Goal: Information Seeking & Learning: Find specific fact

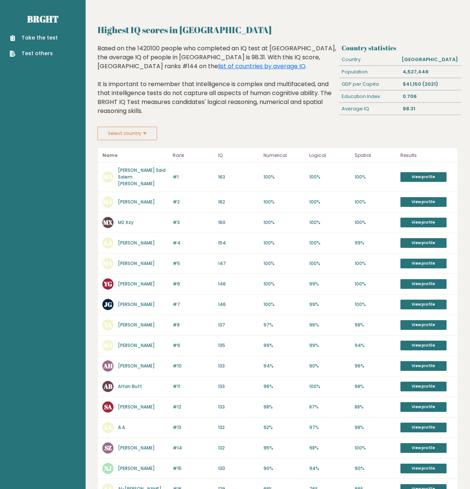
click at [144, 137] on button "Select country" at bounding box center [128, 133] width 60 height 13
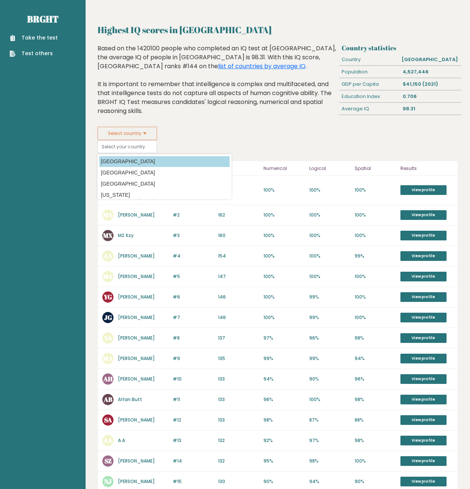
click at [128, 159] on option "[GEOGRAPHIC_DATA]" at bounding box center [164, 161] width 130 height 11
type input "[GEOGRAPHIC_DATA]"
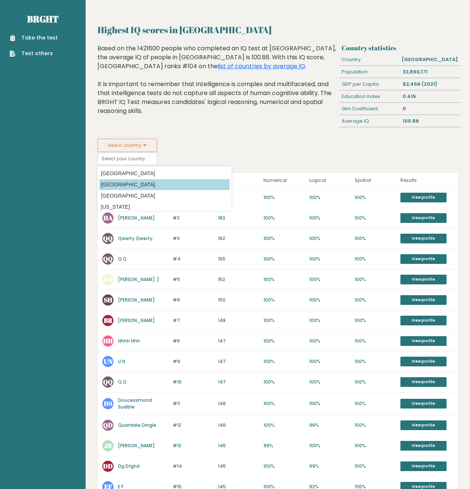
click at [141, 185] on option "[GEOGRAPHIC_DATA]" at bounding box center [164, 184] width 130 height 11
type input "[GEOGRAPHIC_DATA]"
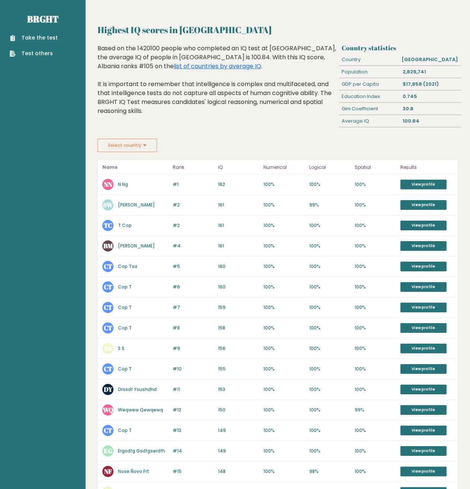
click at [127, 149] on button "Select country" at bounding box center [128, 145] width 60 height 13
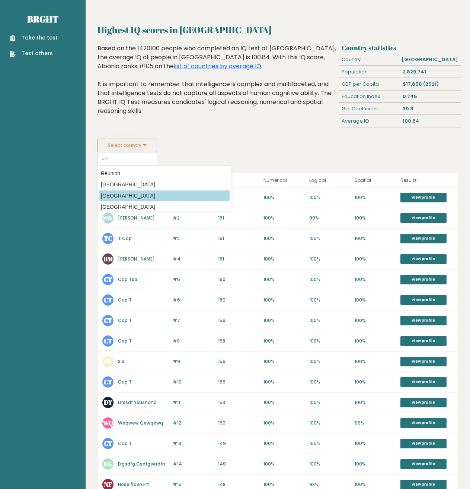
click at [133, 193] on option "[GEOGRAPHIC_DATA]" at bounding box center [164, 195] width 130 height 11
type input "[GEOGRAPHIC_DATA]"
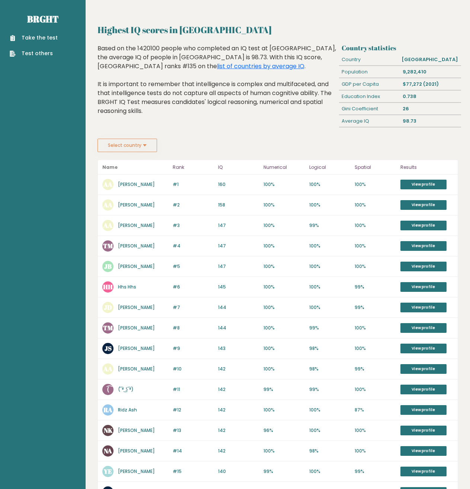
click at [127, 149] on button "Select country" at bounding box center [128, 145] width 60 height 13
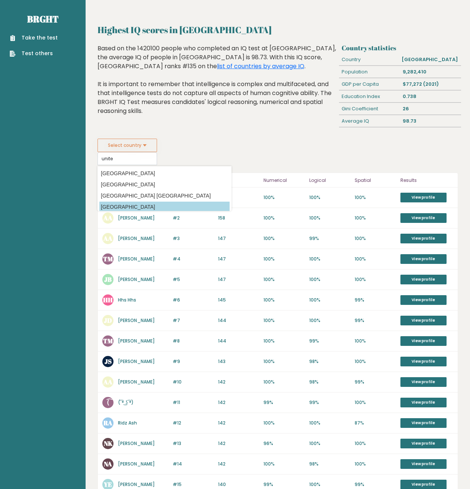
click at [150, 204] on option "[GEOGRAPHIC_DATA]" at bounding box center [164, 207] width 130 height 11
type input "[GEOGRAPHIC_DATA]"
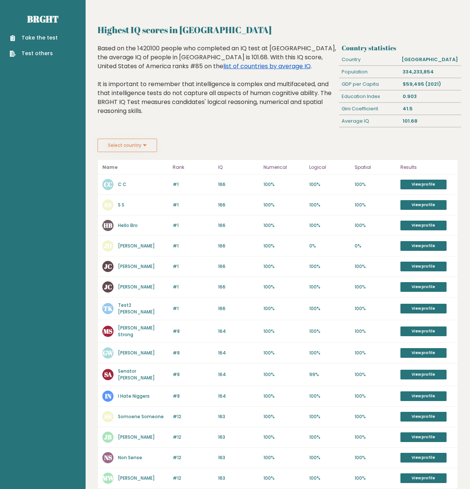
click at [224, 65] on link "list of countries by average IQ" at bounding box center [268, 66] width 88 height 9
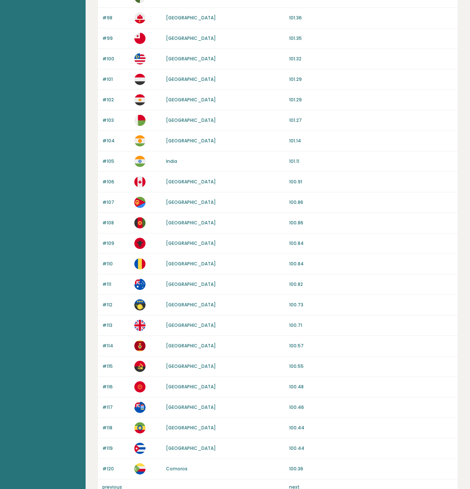
scroll to position [450, 0]
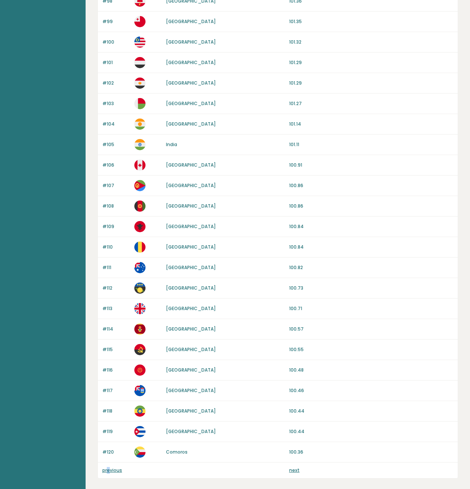
drag, startPoint x: 121, startPoint y: 463, endPoint x: 109, endPoint y: 466, distance: 12.4
click at [109, 466] on div "previous next" at bounding box center [278, 470] width 360 height 16
click at [109, 469] on link "previous" at bounding box center [112, 470] width 20 height 6
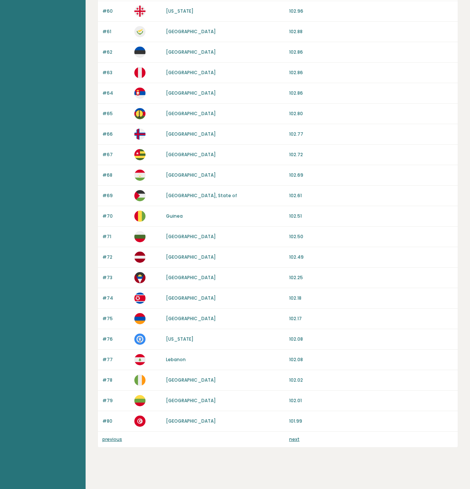
scroll to position [484, 0]
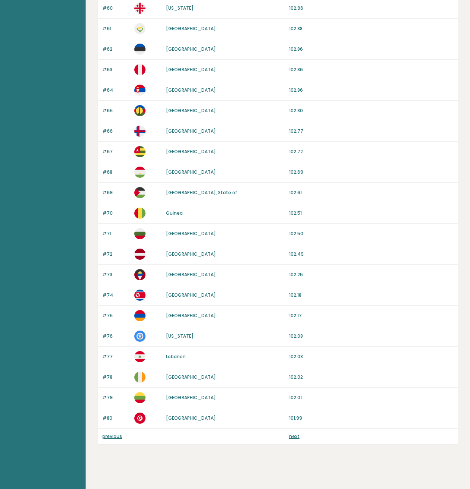
click at [111, 435] on link "previous" at bounding box center [112, 436] width 20 height 6
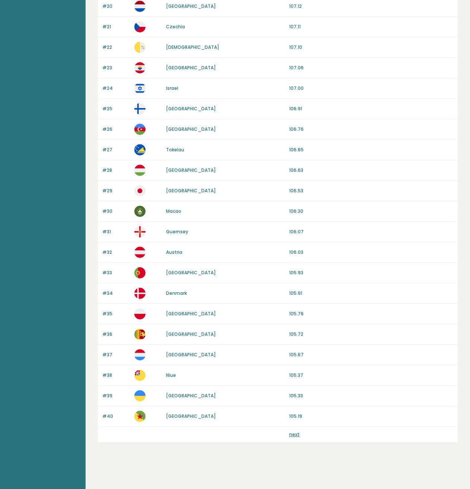
scroll to position [488, 0]
